Goal: Task Accomplishment & Management: Complete application form

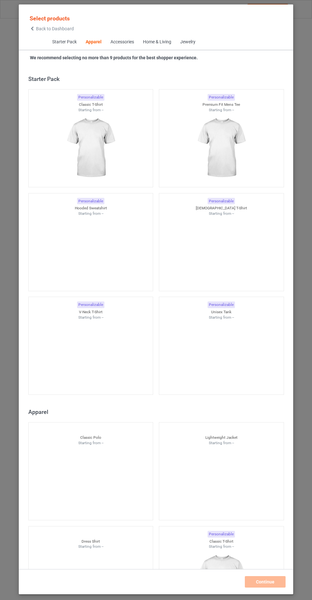
scroll to position [341, 0]
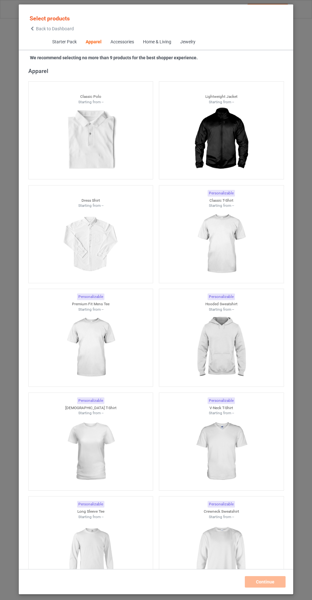
click at [65, 31] on span "Back to Dashboard" at bounding box center [55, 28] width 38 height 5
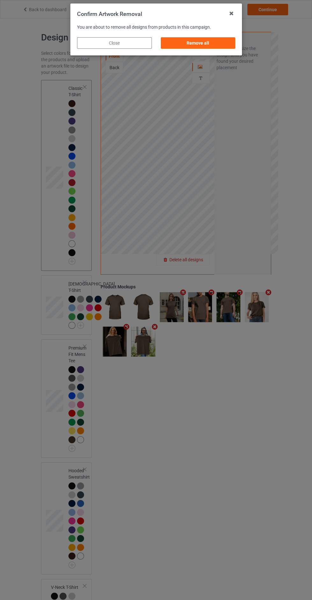
click at [219, 59] on div "Confirm Artwork Removal You are about to remove all designs from products in th…" at bounding box center [156, 300] width 312 height 600
click at [220, 45] on div "Remove all" at bounding box center [198, 42] width 75 height 11
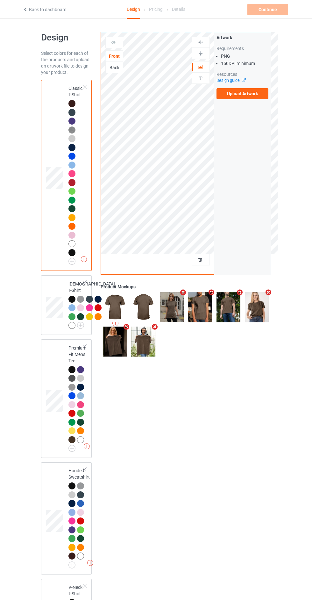
click at [249, 94] on label "Upload Artwork" at bounding box center [243, 93] width 52 height 11
click at [0, 0] on input "Upload Artwork" at bounding box center [0, 0] width 0 height 0
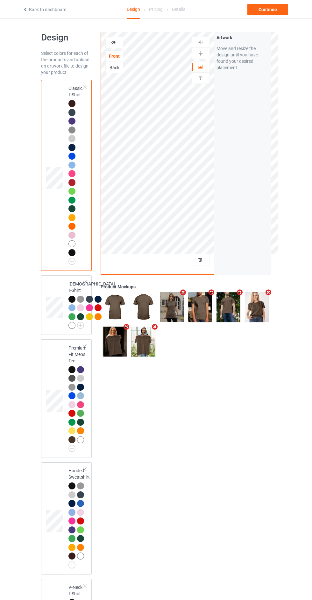
click at [207, 67] on div at bounding box center [201, 67] width 17 height 6
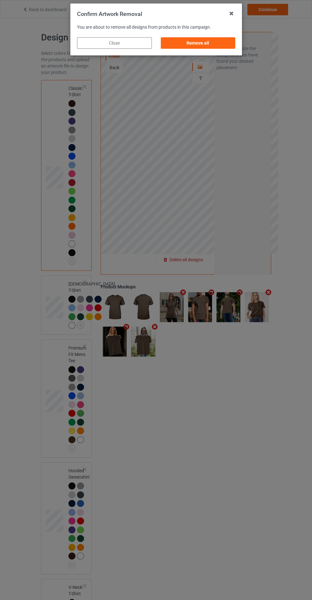
click at [216, 48] on div "Remove all" at bounding box center [198, 42] width 75 height 11
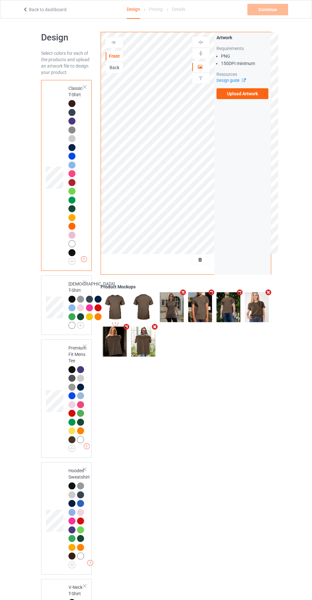
click at [251, 94] on label "Upload Artwork" at bounding box center [243, 93] width 52 height 11
click at [0, 0] on input "Upload Artwork" at bounding box center [0, 0] width 0 height 0
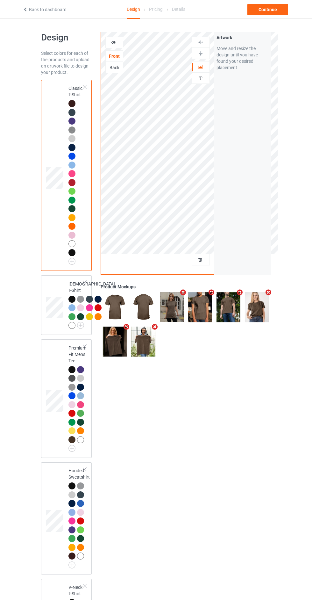
click at [206, 62] on div "Artwork" at bounding box center [201, 66] width 18 height 11
click at [204, 72] on div "Artwork" at bounding box center [201, 66] width 18 height 11
click at [203, 66] on icon at bounding box center [200, 66] width 5 height 4
click at [201, 42] on img at bounding box center [201, 42] width 6 height 6
click at [273, 8] on div "Continue" at bounding box center [268, 9] width 41 height 11
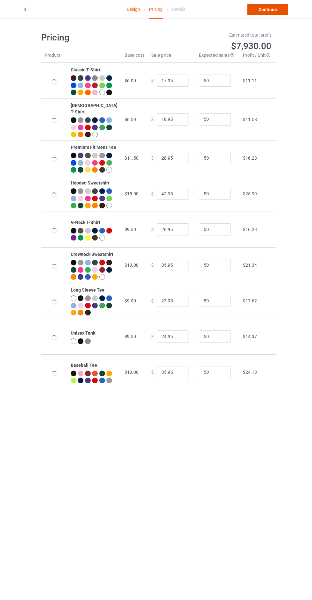
click at [273, 11] on link "Continue" at bounding box center [268, 9] width 41 height 11
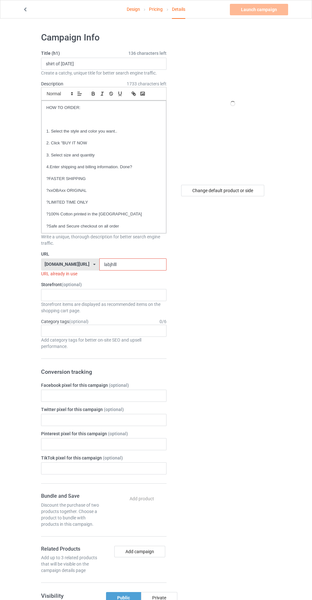
click at [118, 285] on label "Storefront (optional)" at bounding box center [104, 284] width 126 height 6
click at [121, 264] on input "labjhlll" at bounding box center [132, 265] width 67 height 12
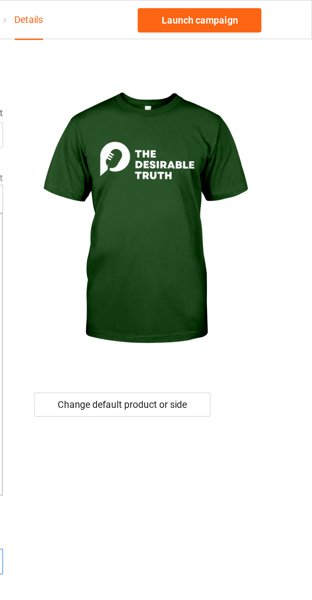
type input "labjhlllhg"
click at [230, 188] on div "Change default product or side" at bounding box center [222, 190] width 83 height 11
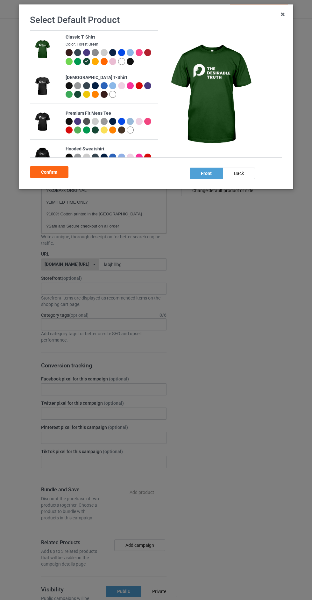
click at [135, 63] on div at bounding box center [131, 62] width 9 height 9
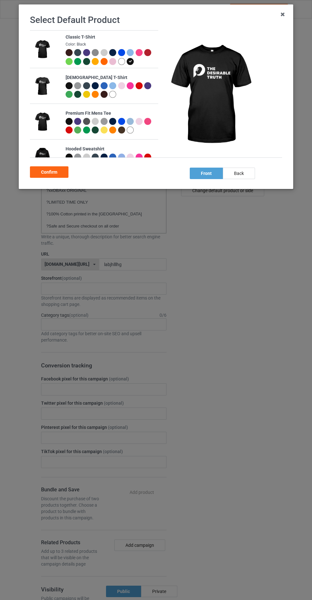
click at [55, 178] on div "Confirm" at bounding box center [49, 171] width 39 height 11
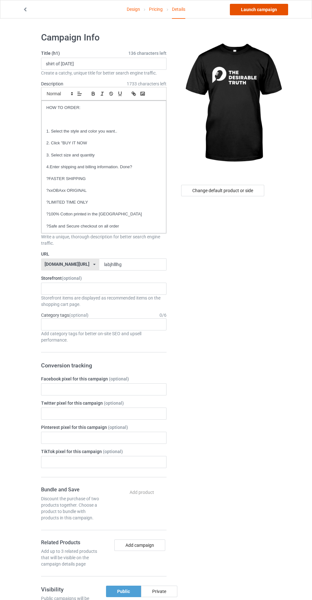
click at [277, 12] on link "Launch campaign" at bounding box center [259, 9] width 58 height 11
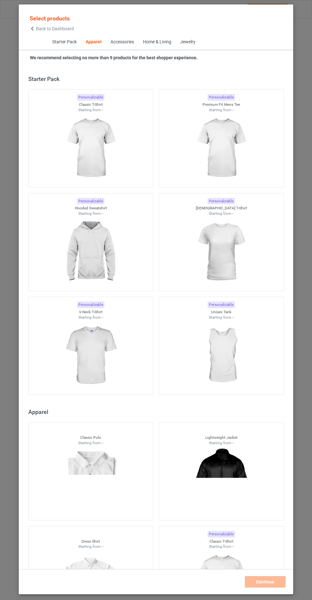
scroll to position [341, 0]
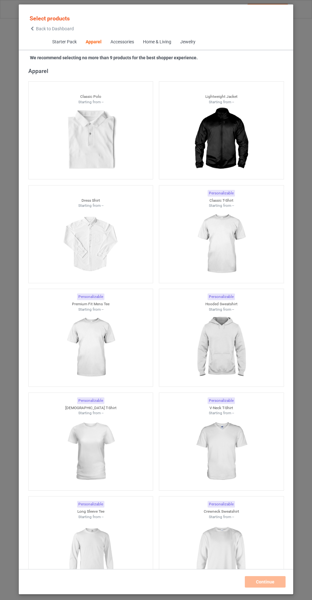
click at [50, 28] on span "Back to Dashboard" at bounding box center [55, 28] width 38 height 5
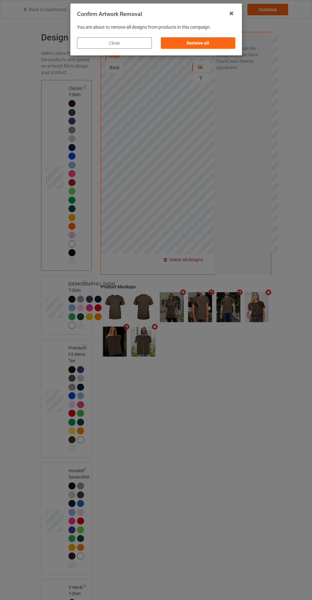
click at [206, 38] on div "Remove all" at bounding box center [198, 42] width 75 height 11
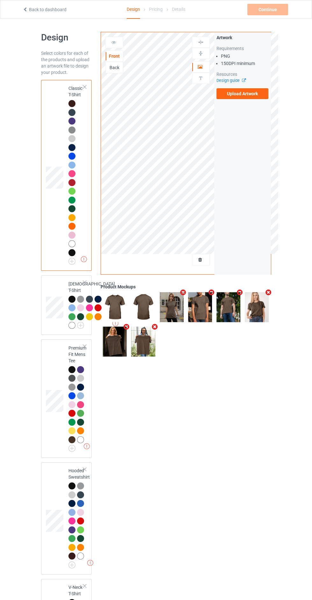
click at [255, 98] on label "Upload Artwork" at bounding box center [243, 93] width 52 height 11
click at [0, 0] on input "Upload Artwork" at bounding box center [0, 0] width 0 height 0
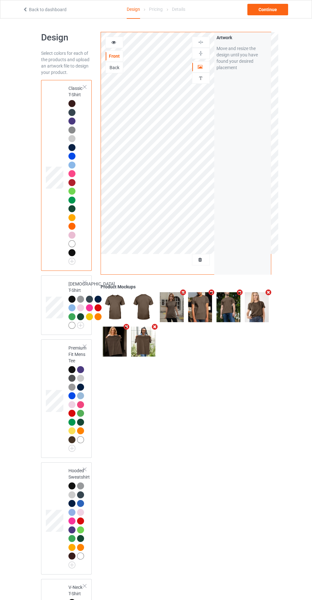
click at [204, 66] on div at bounding box center [201, 67] width 17 height 6
click at [207, 44] on div at bounding box center [201, 42] width 17 height 6
click at [281, 4] on div "Continue" at bounding box center [268, 9] width 41 height 11
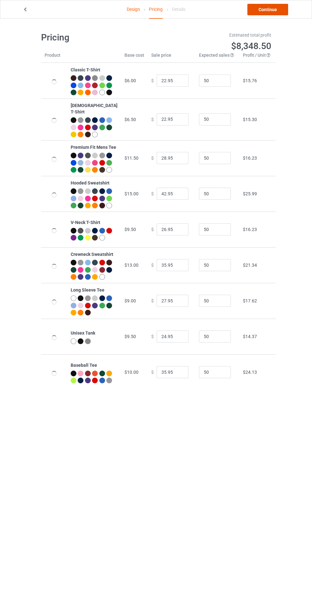
click at [269, 9] on link "Continue" at bounding box center [268, 9] width 41 height 11
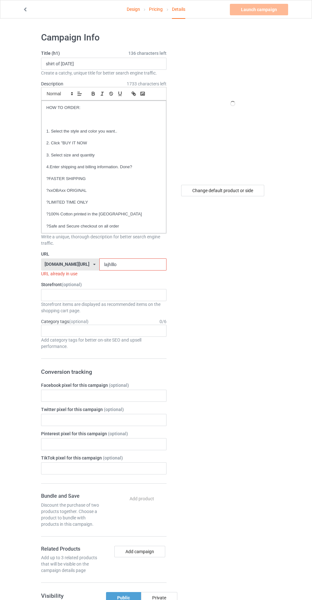
click at [143, 295] on div "Loading..." at bounding box center [104, 295] width 126 height 12
click at [151, 265] on input "lajhlllo" at bounding box center [132, 265] width 67 height 12
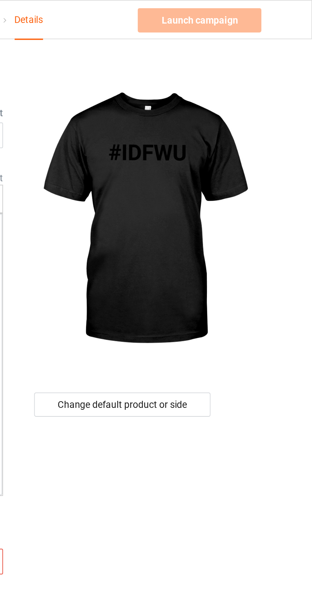
click at [278, 8] on div "Launch campaign Invalid campaign URL" at bounding box center [260, 9] width 60 height 11
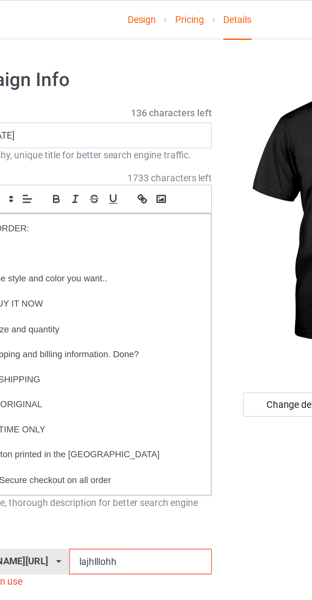
click at [110, 263] on input "lajhlllohh" at bounding box center [132, 265] width 67 height 12
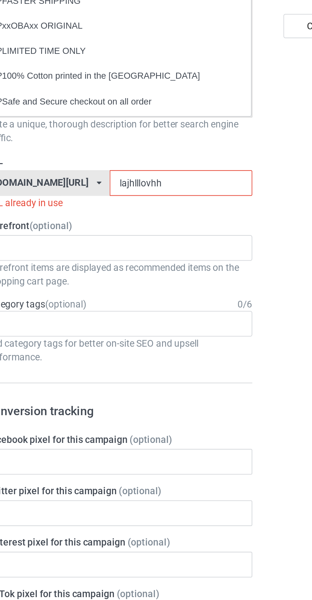
type input "lajhlllovghh"
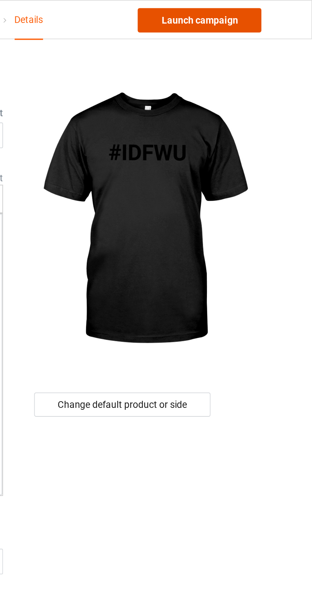
click at [280, 12] on link "Launch campaign" at bounding box center [259, 9] width 58 height 11
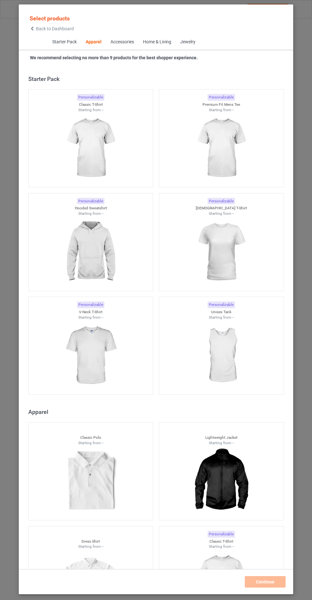
scroll to position [341, 0]
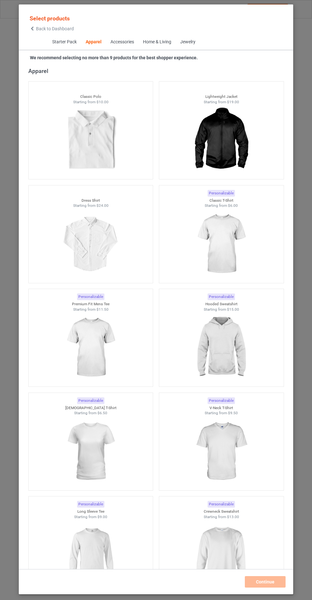
click at [32, 28] on icon at bounding box center [32, 28] width 5 height 4
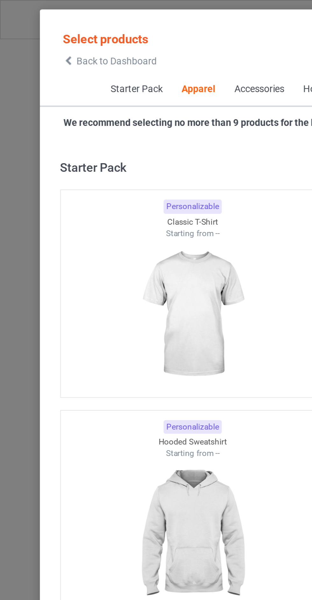
scroll to position [341, 0]
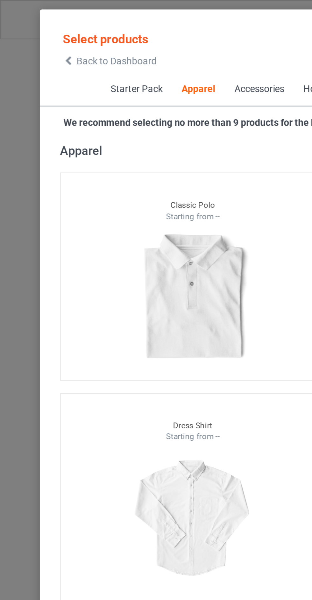
click at [58, 31] on span "Back to Dashboard" at bounding box center [55, 28] width 38 height 5
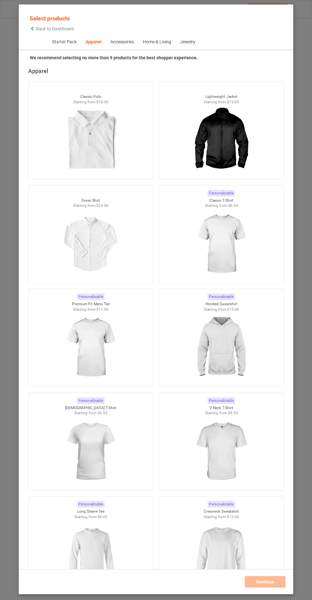
scroll to position [340, 0]
